Goal: Check status

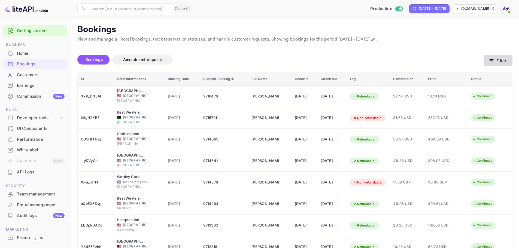
click at [494, 59] on icon "button" at bounding box center [490, 60] width 5 height 5
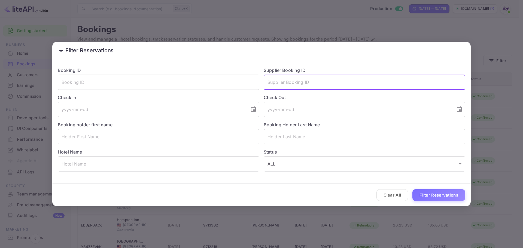
click at [340, 77] on input "text" at bounding box center [364, 82] width 201 height 15
paste input "8210538"
type input "8210538"
click at [421, 194] on button "Filter Reservations" at bounding box center [438, 195] width 53 height 12
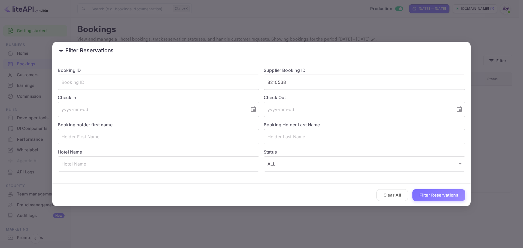
click at [304, 84] on input "8210538" at bounding box center [364, 82] width 201 height 15
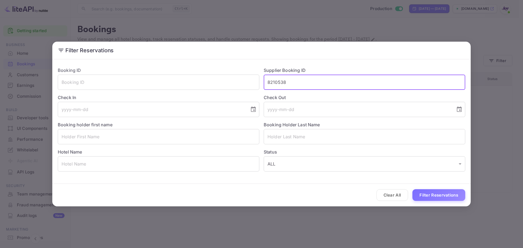
click at [304, 84] on input "8210538" at bounding box center [364, 82] width 201 height 15
click at [161, 88] on input "text" at bounding box center [158, 82] width 201 height 15
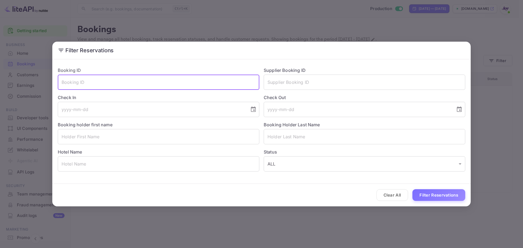
paste input "8210538"
type input "8210538"
click at [427, 187] on div "Clear All Filter Reservations" at bounding box center [261, 195] width 418 height 23
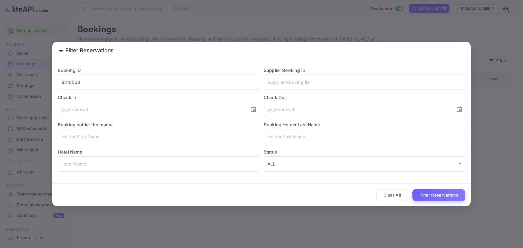
click at [433, 195] on button "Filter Reservations" at bounding box center [438, 195] width 53 height 12
